Goal: Find specific page/section: Find specific page/section

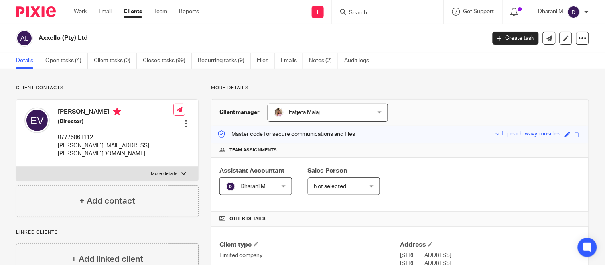
click at [379, 13] on input "Search" at bounding box center [384, 13] width 72 height 7
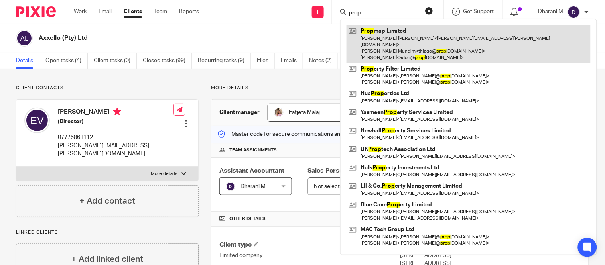
type input "prop"
click at [383, 30] on link at bounding box center [469, 44] width 244 height 38
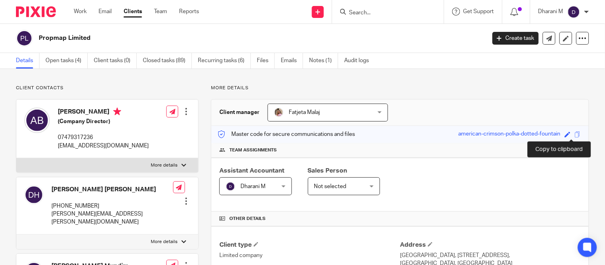
click at [575, 134] on span at bounding box center [578, 135] width 6 height 6
